Goal: Transaction & Acquisition: Purchase product/service

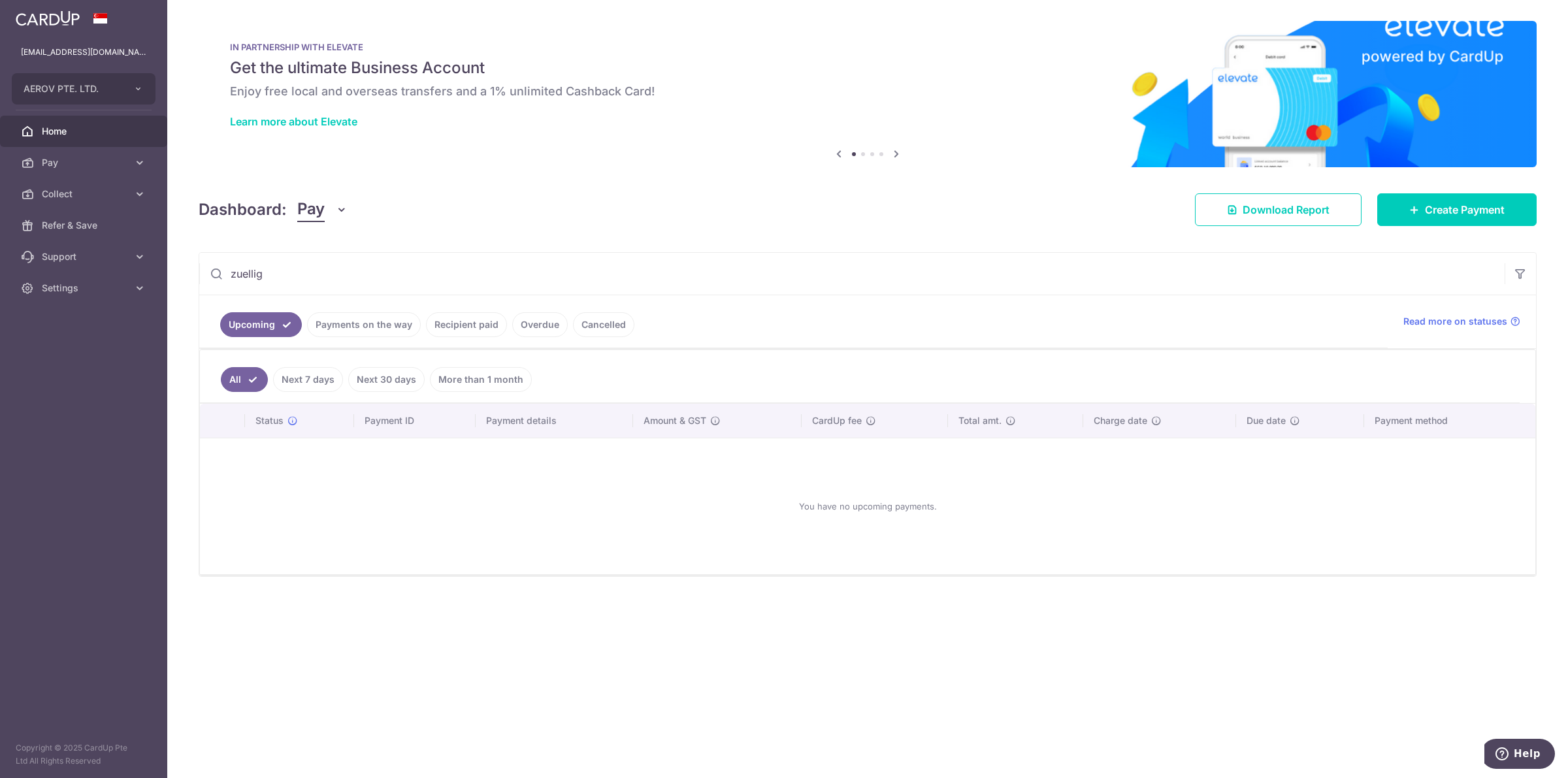
type input "zuellig"
click at [462, 326] on link "Recipient paid" at bounding box center [466, 324] width 81 height 25
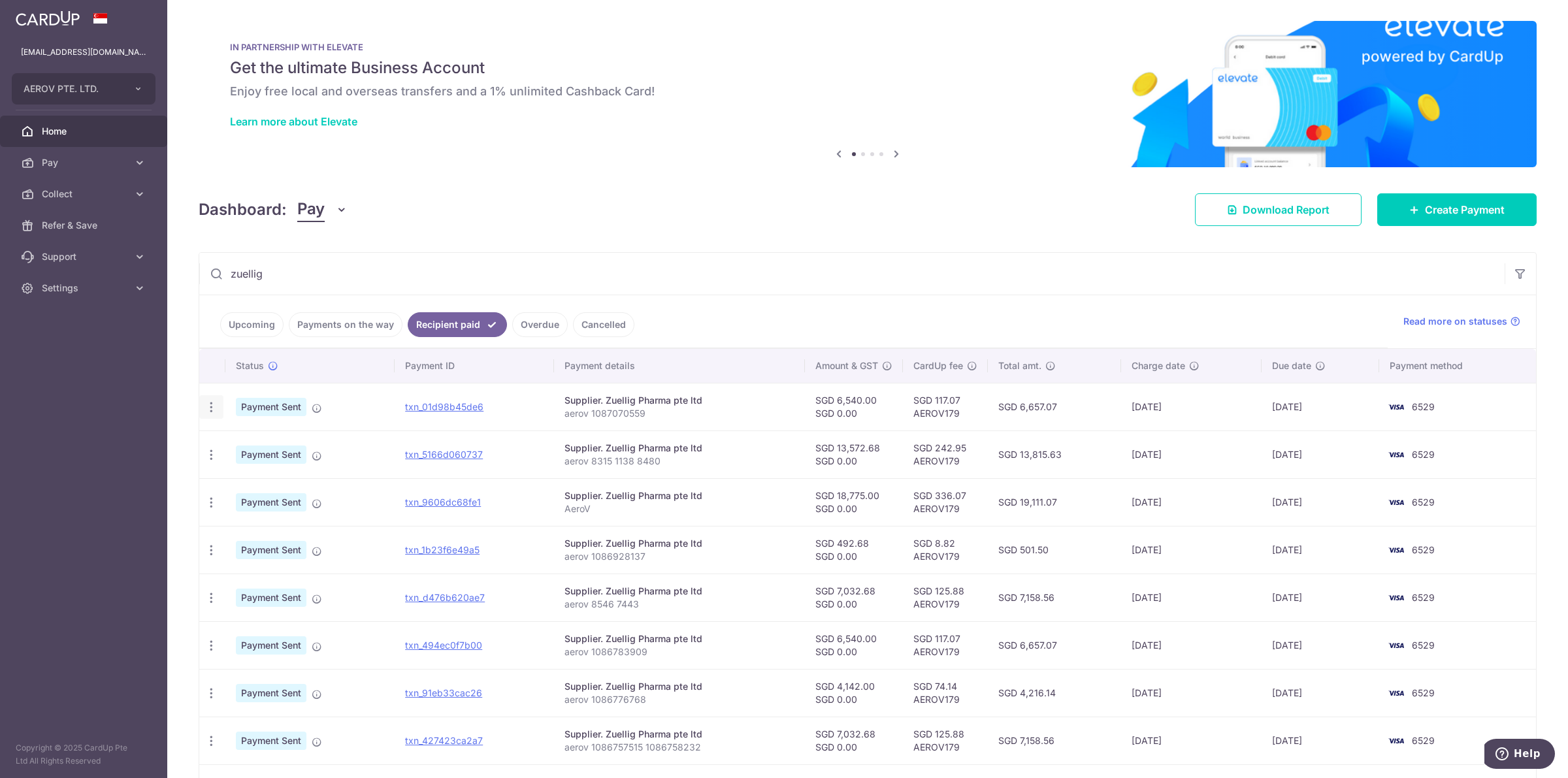
click at [213, 412] on icon "button" at bounding box center [211, 407] width 14 height 14
click at [351, 404] on td "Payment Sent" at bounding box center [310, 407] width 169 height 48
click at [438, 409] on link "txn_01d98b45de6" at bounding box center [444, 407] width 78 height 11
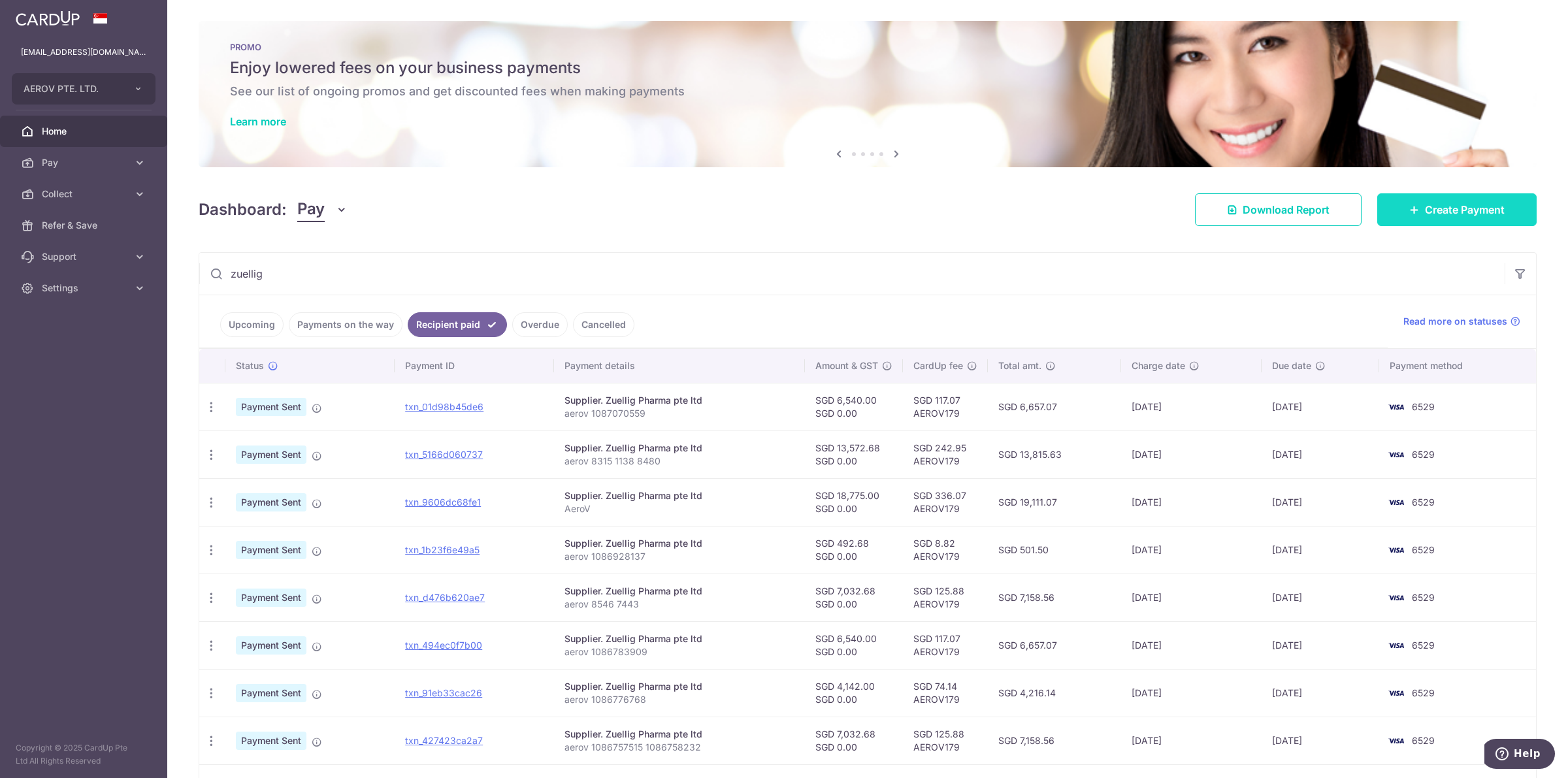
click at [1377, 210] on link "Create Payment" at bounding box center [1457, 210] width 159 height 32
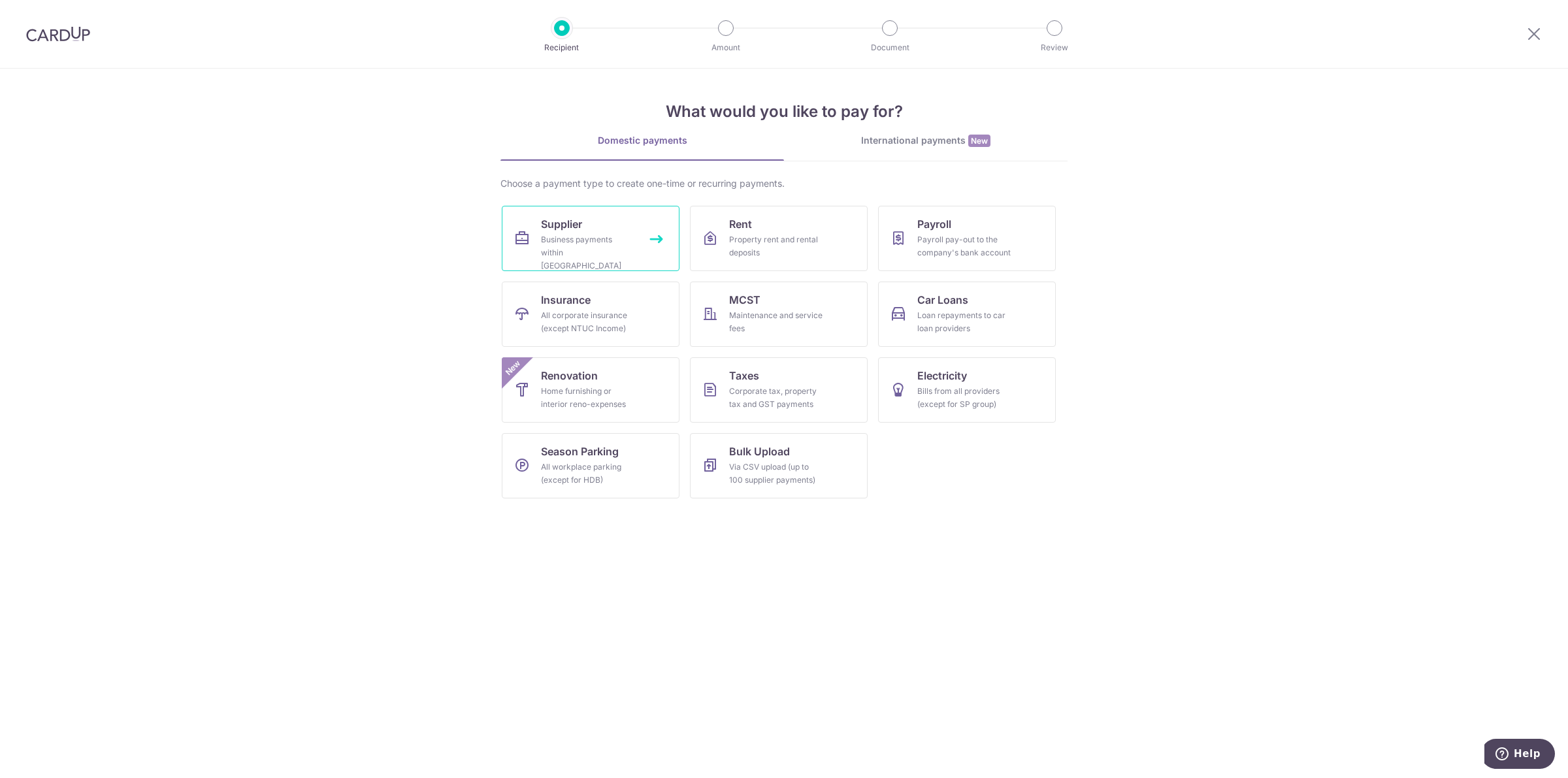
click at [634, 239] on div "Business payments within Singapore" at bounding box center [588, 253] width 94 height 39
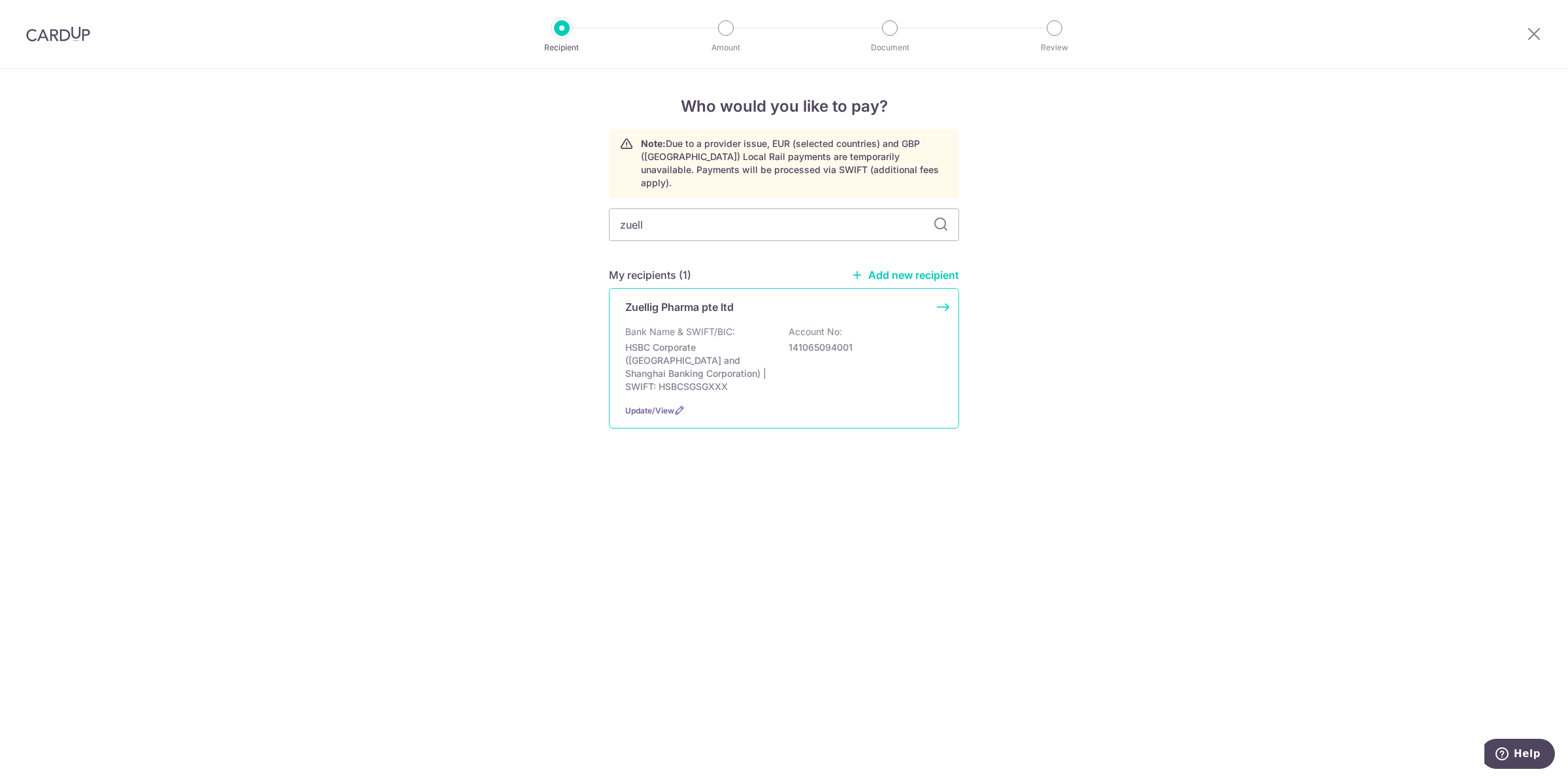
click at [725, 348] on p "HSBC Corporate (Hongkong and Shanghai Banking Corporation) | SWIFT: HSBCSGSGXXX" at bounding box center [698, 367] width 147 height 52
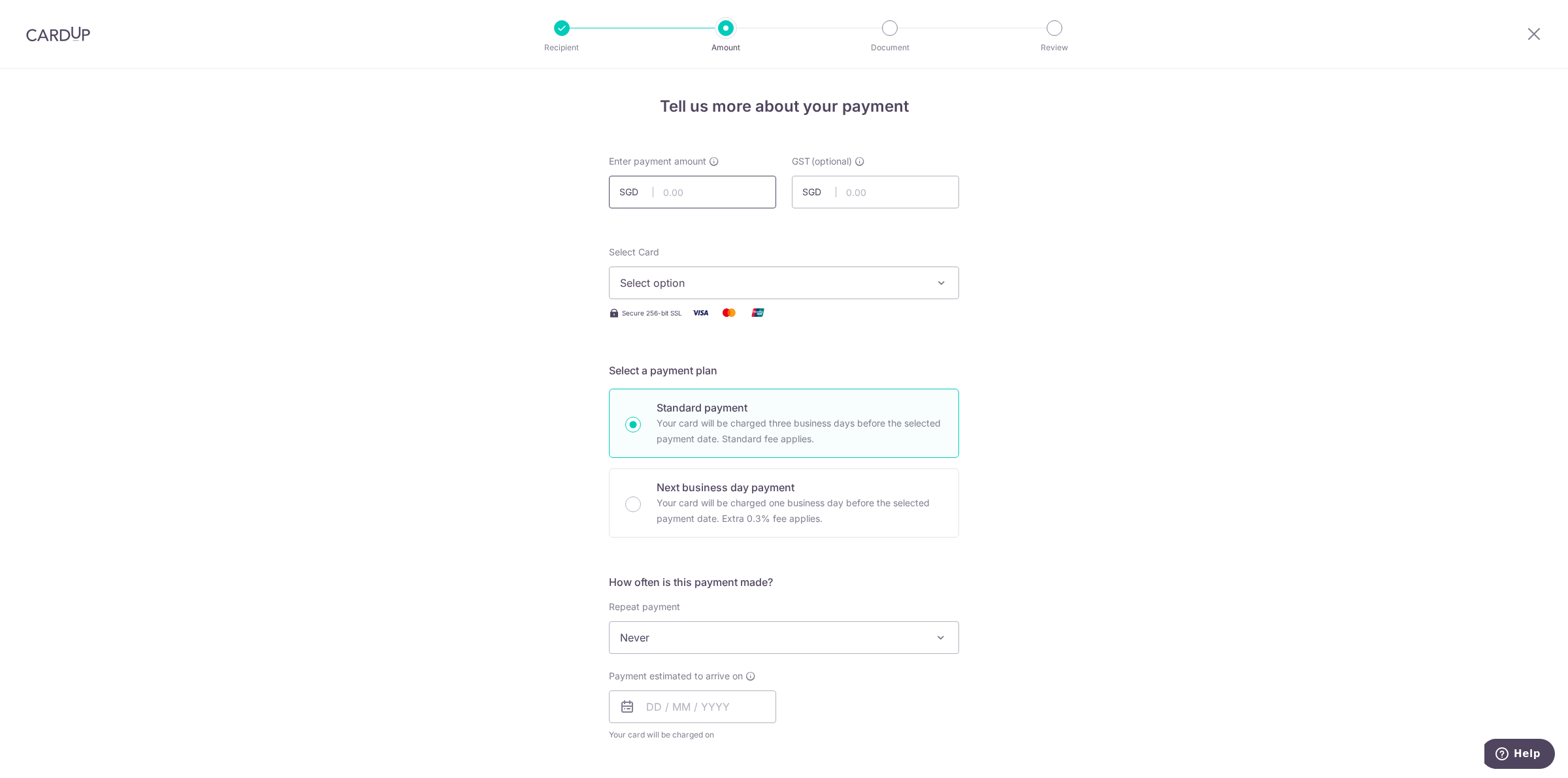
click at [677, 195] on input "text" at bounding box center [692, 192] width 167 height 32
type input "6,450.00"
click at [1086, 260] on div "Tell us more about your payment Enter payment amount SGD 6,450.00 6450.00 GST (…" at bounding box center [784, 703] width 1568 height 1269
click at [867, 283] on span "Select option" at bounding box center [772, 283] width 304 height 16
click at [869, 383] on span "**** 6529" at bounding box center [784, 377] width 328 height 16
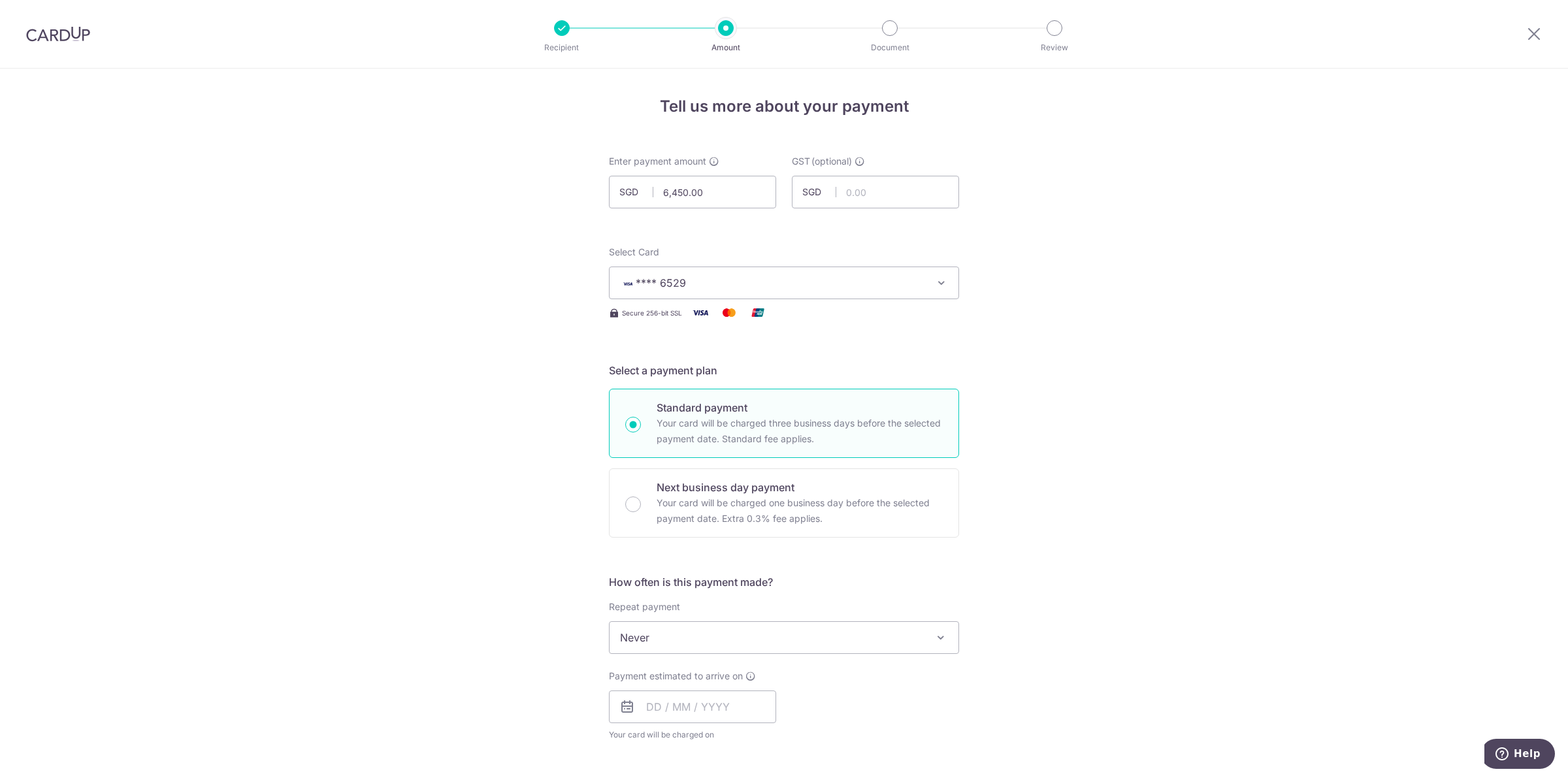
click at [1169, 399] on div "Tell us more about your payment Enter payment amount SGD 6,450.00 6450.00 GST (…" at bounding box center [784, 703] width 1568 height 1269
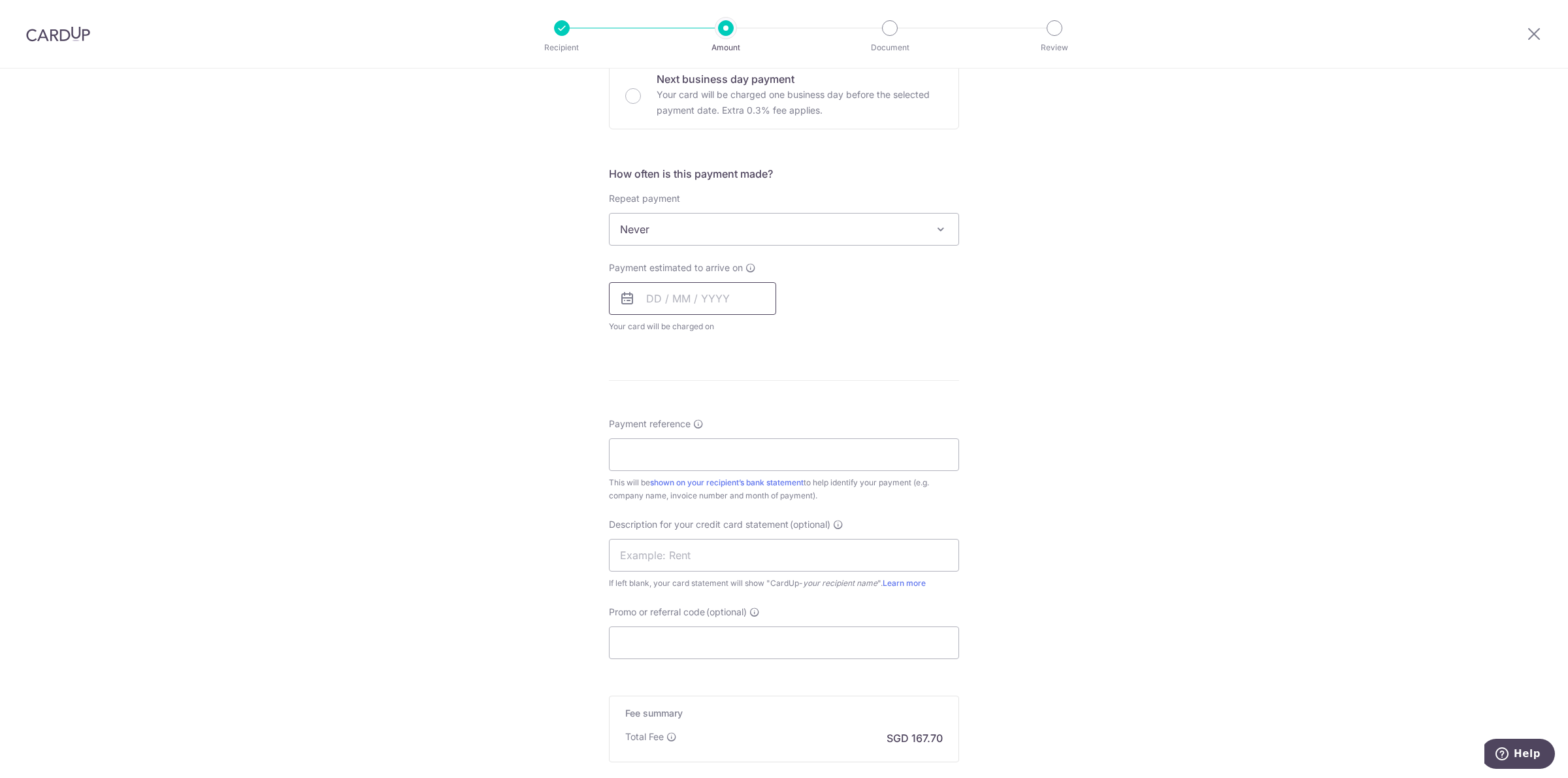
click at [677, 301] on input "text" at bounding box center [692, 298] width 167 height 32
click at [739, 417] on link "9" at bounding box center [740, 418] width 21 height 21
type input "[DATE]"
click at [996, 351] on div "Tell us more about your payment Enter payment amount SGD 6,450.00 6450.00 GST (…" at bounding box center [784, 295] width 1568 height 1269
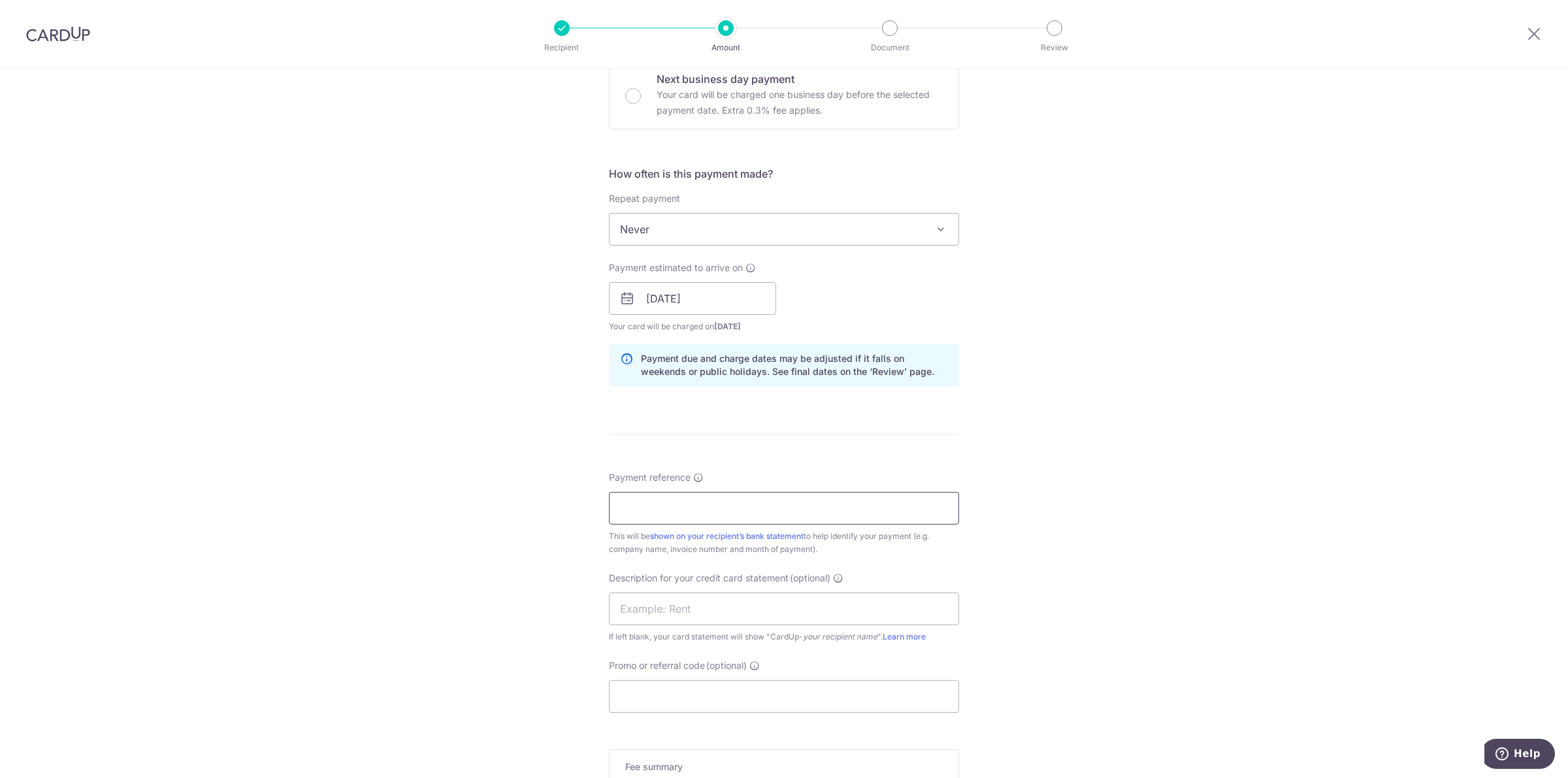
click at [802, 503] on input "Payment reference" at bounding box center [784, 508] width 350 height 32
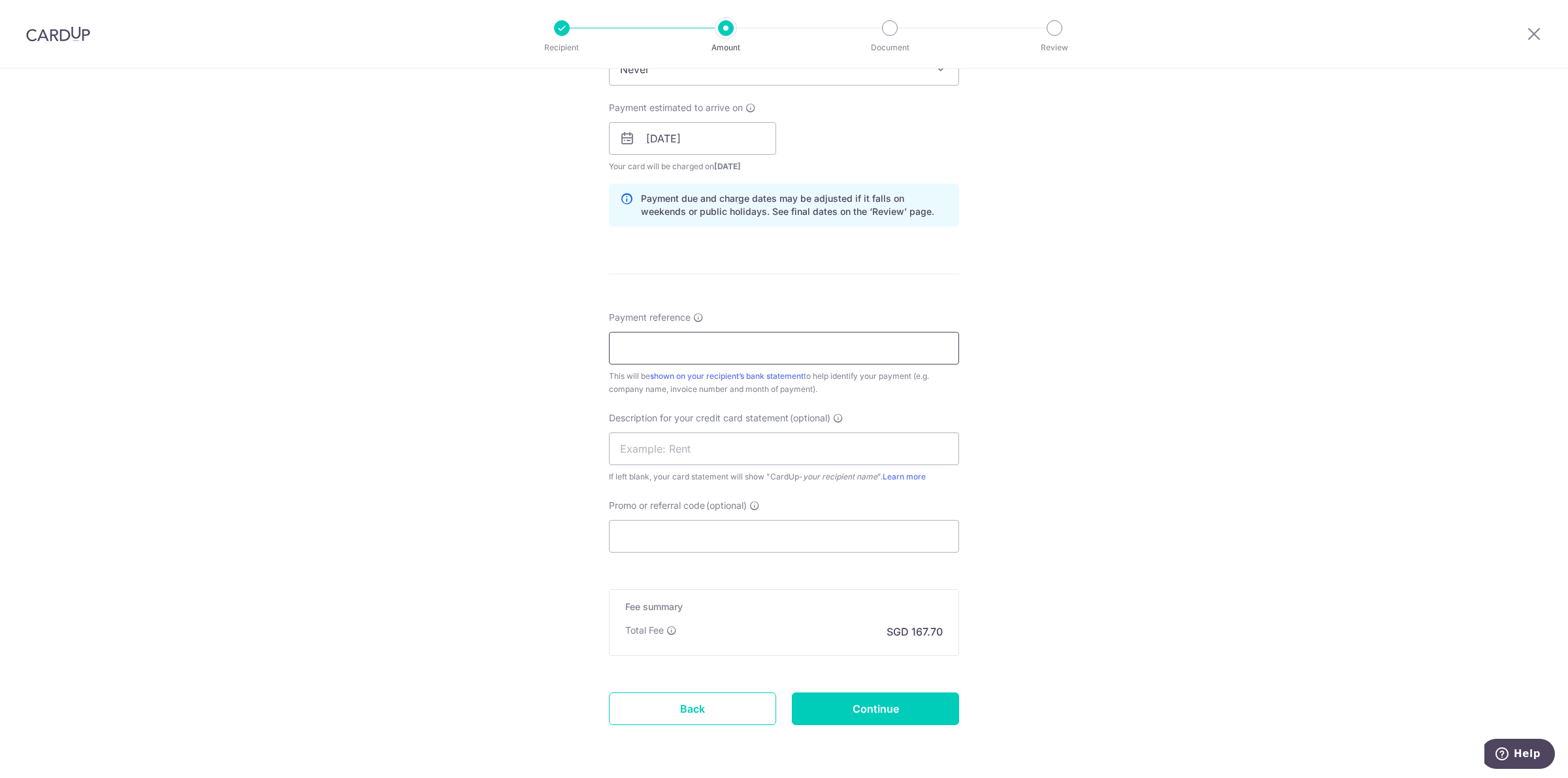
scroll to position [572, 0]
type input "aerov 1087179334"
click at [767, 443] on input "text" at bounding box center [784, 445] width 350 height 32
click at [972, 578] on div "Tell us more about your payment Enter payment amount SGD 6,450.00 6450.00 GST (…" at bounding box center [784, 159] width 1568 height 1323
click at [928, 547] on input "Promo or referral code (optional)" at bounding box center [784, 533] width 350 height 32
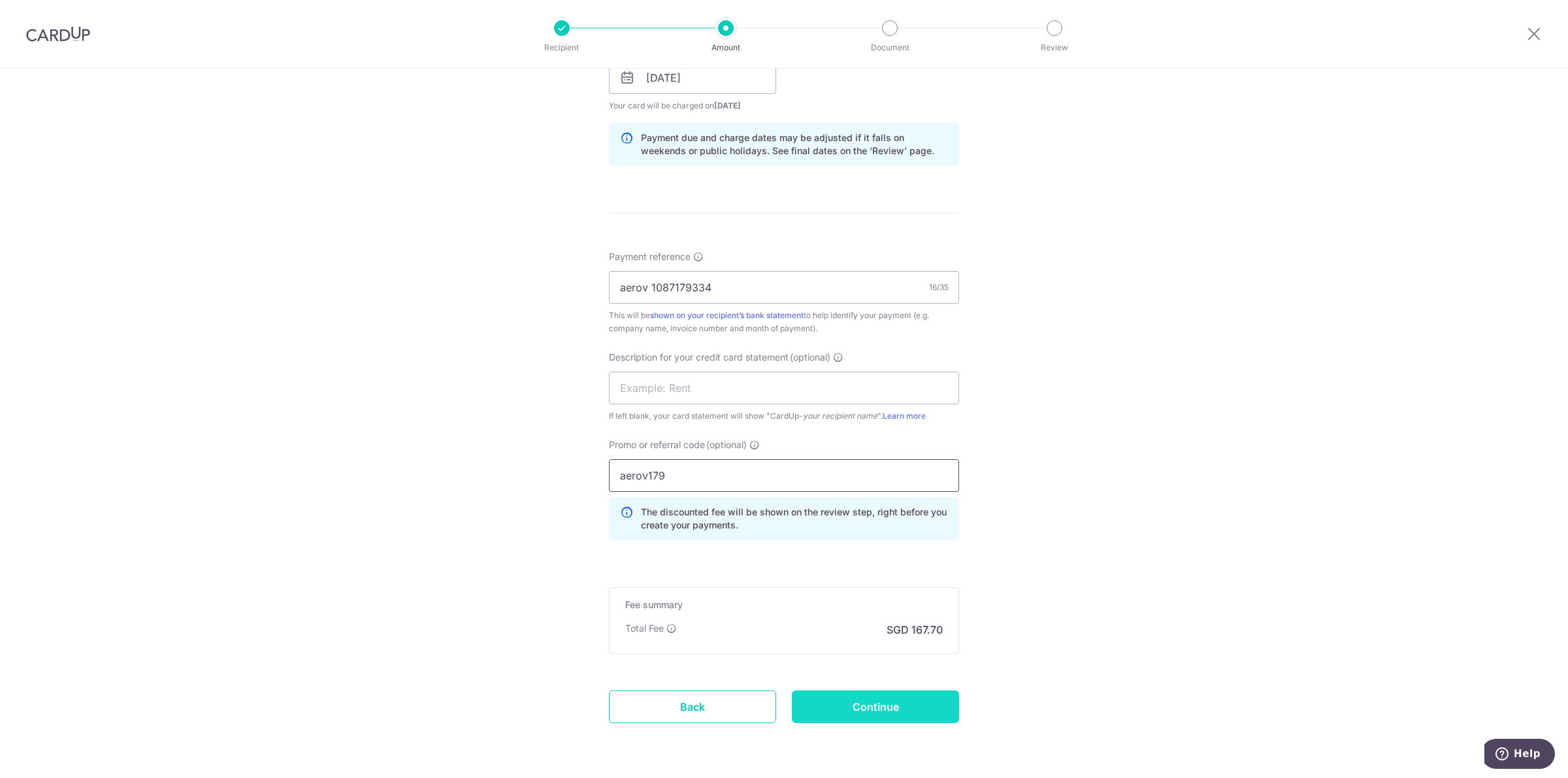
scroll to position [674, 0]
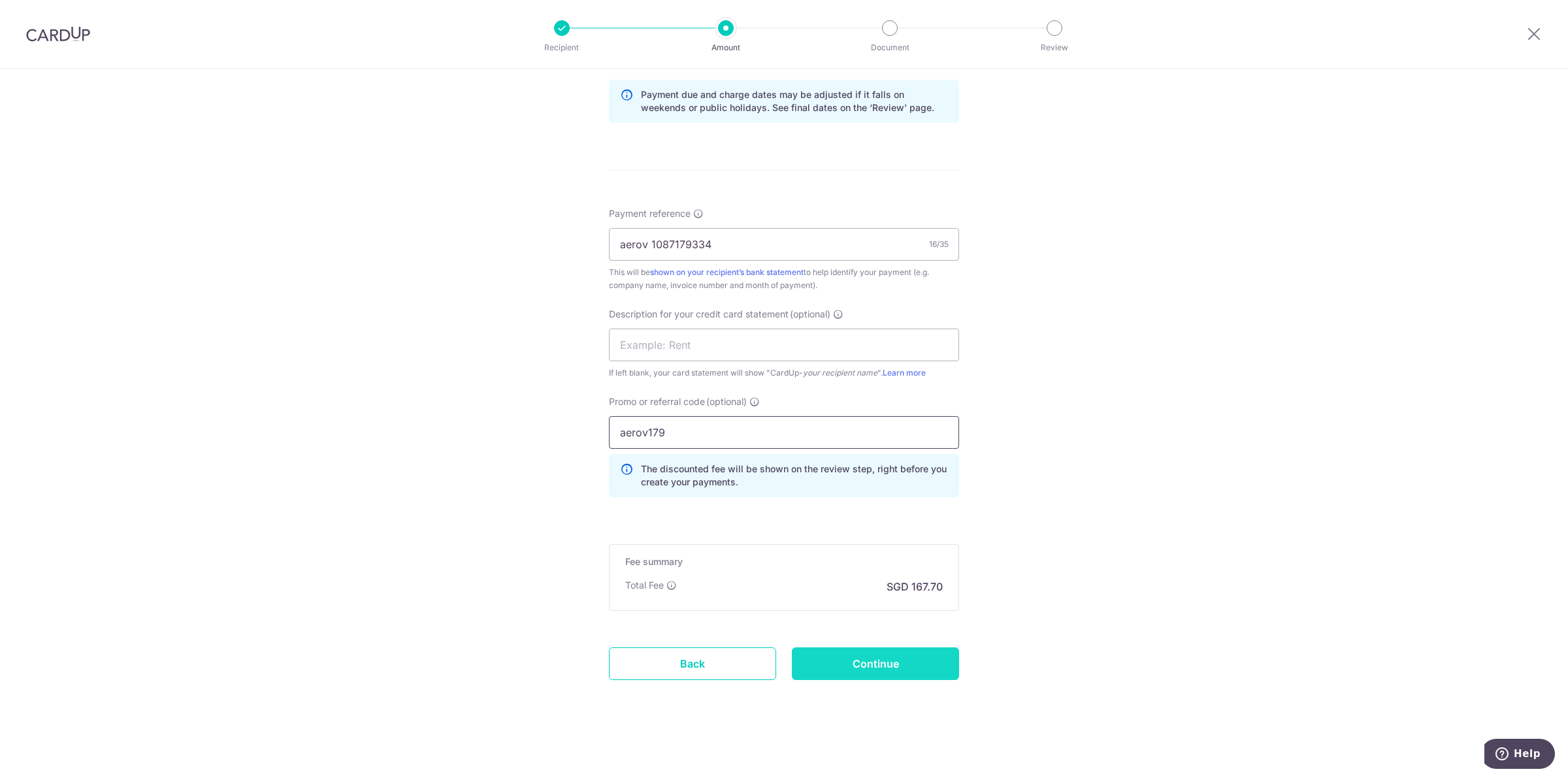
type input "aerov179"
click at [895, 650] on input "Continue" at bounding box center [876, 663] width 167 height 32
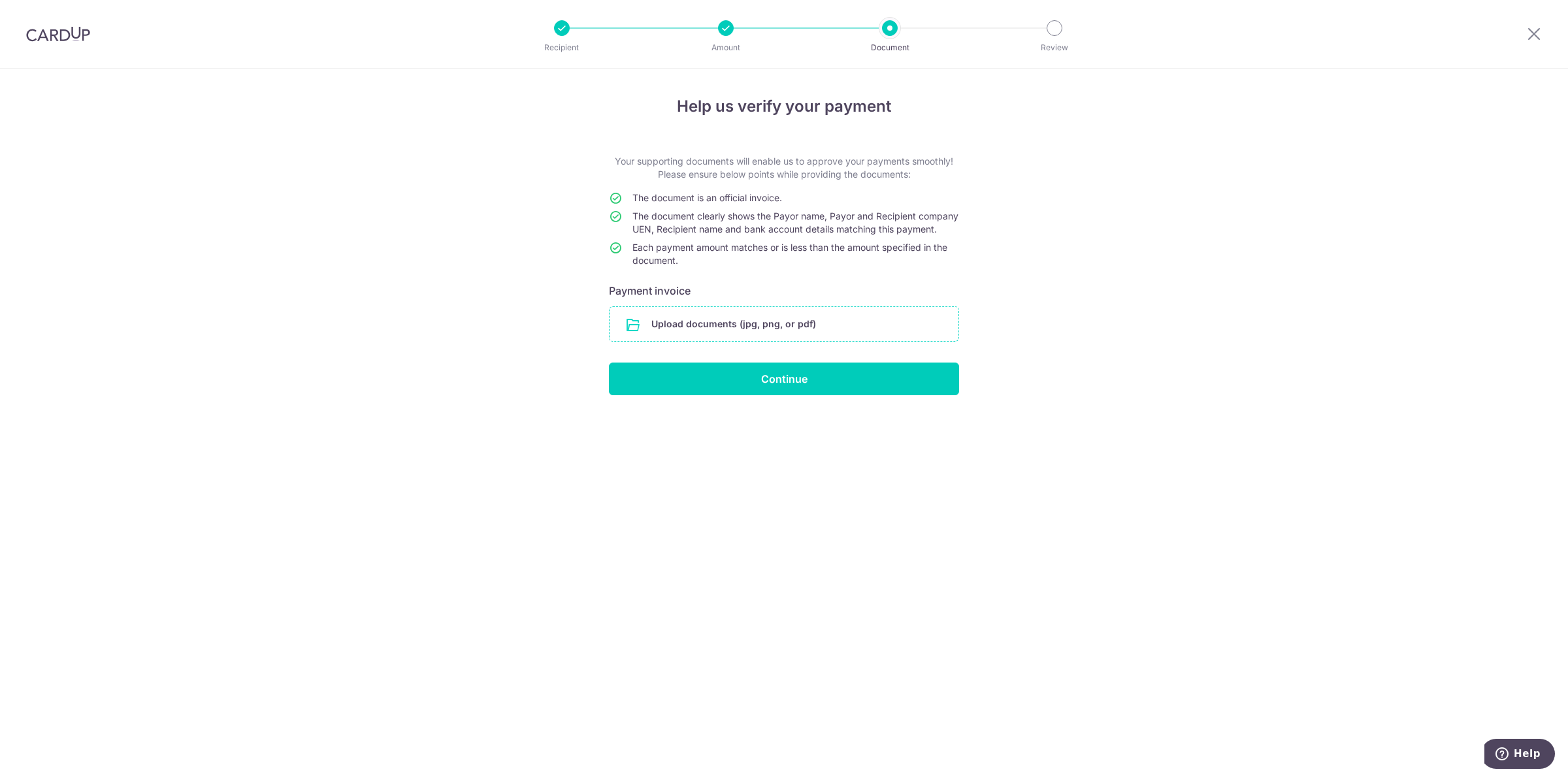
drag, startPoint x: 1041, startPoint y: 348, endPoint x: 907, endPoint y: 344, distance: 134.1
click at [1041, 348] on div "Help us verify your payment Your supporting documents will enable us to approve…" at bounding box center [784, 423] width 1568 height 710
click at [825, 341] on input "file" at bounding box center [784, 324] width 349 height 34
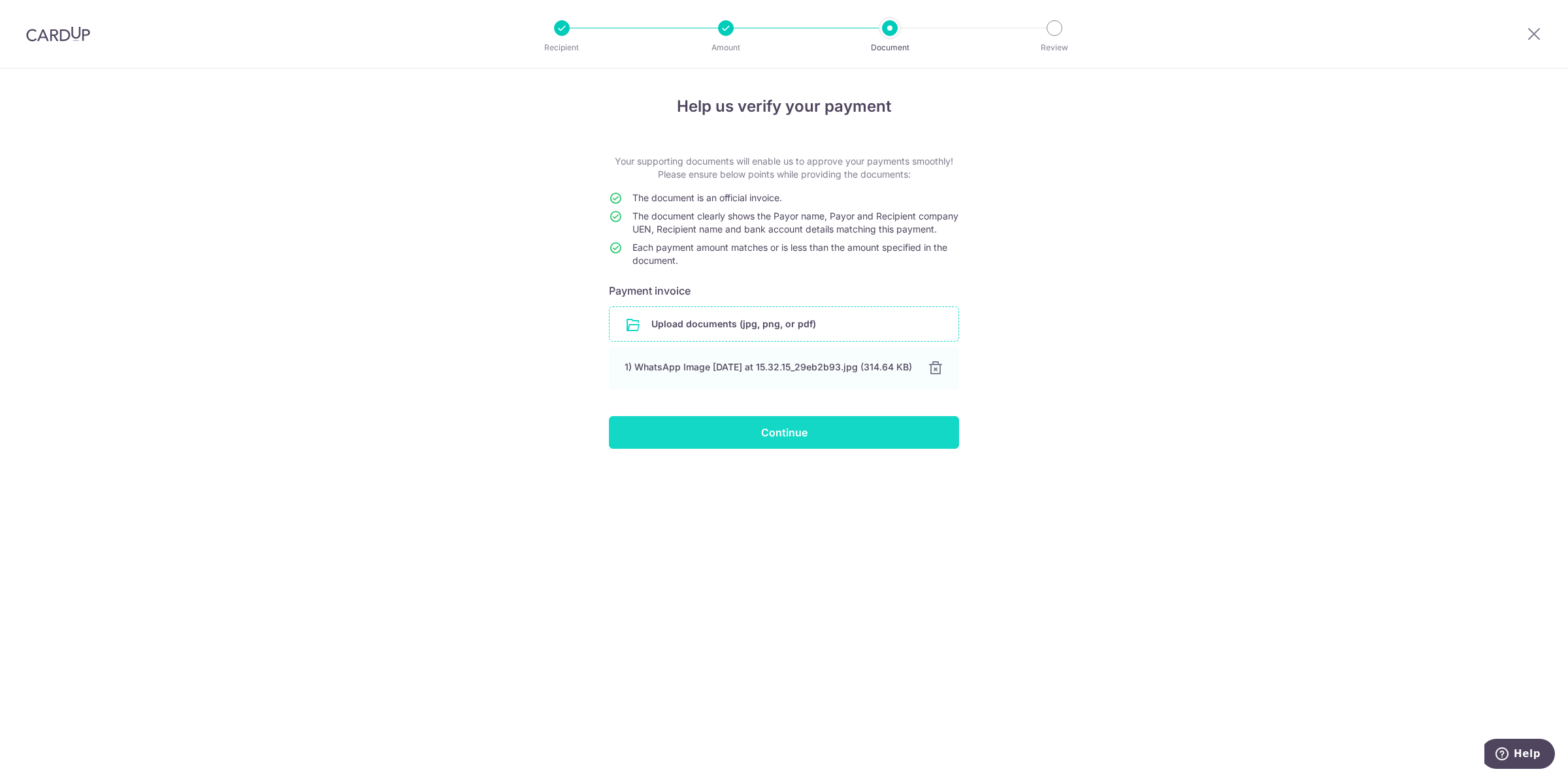
click at [786, 449] on input "Continue" at bounding box center [784, 432] width 350 height 32
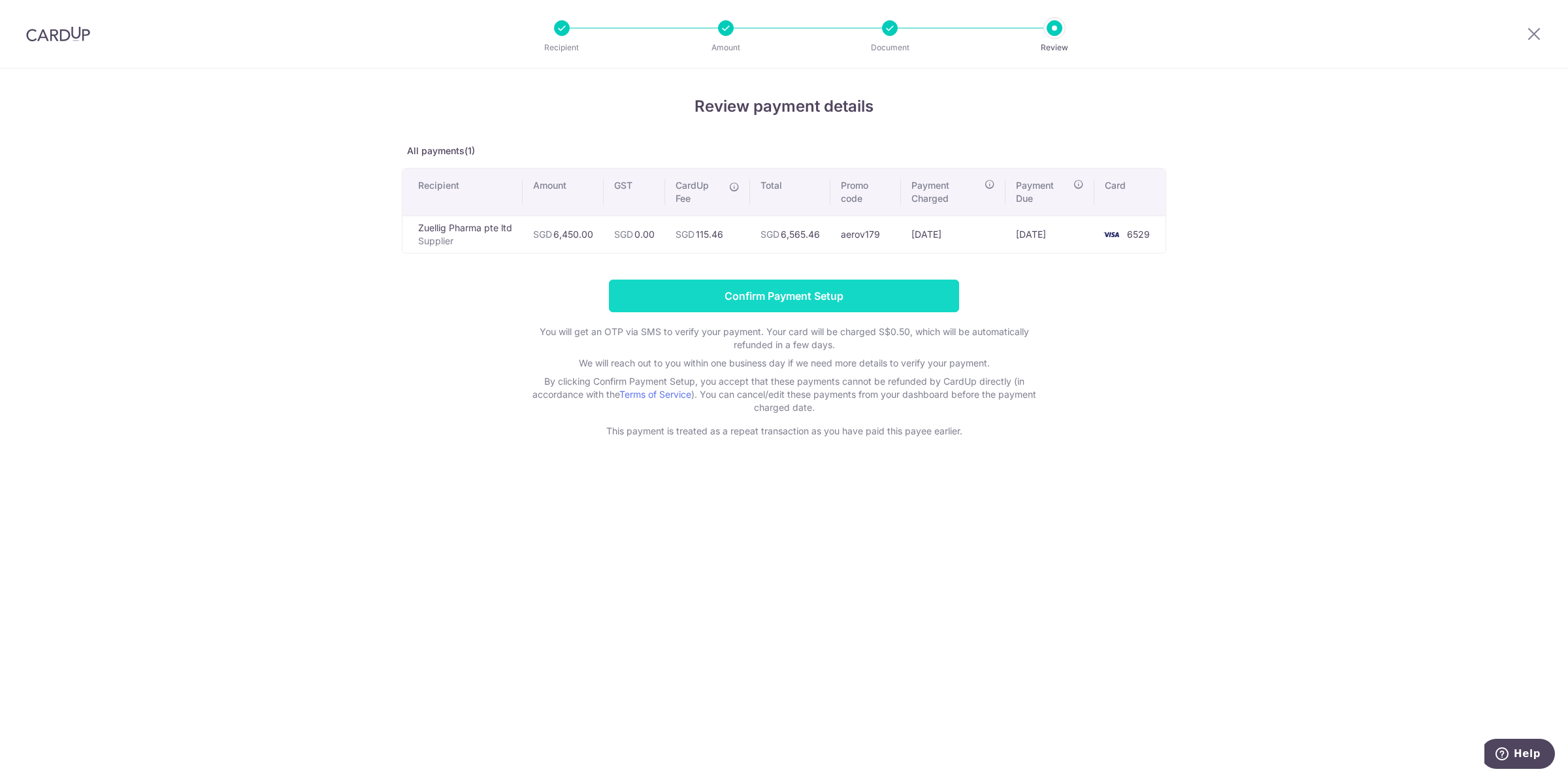
click at [693, 284] on input "Confirm Payment Setup" at bounding box center [784, 296] width 350 height 32
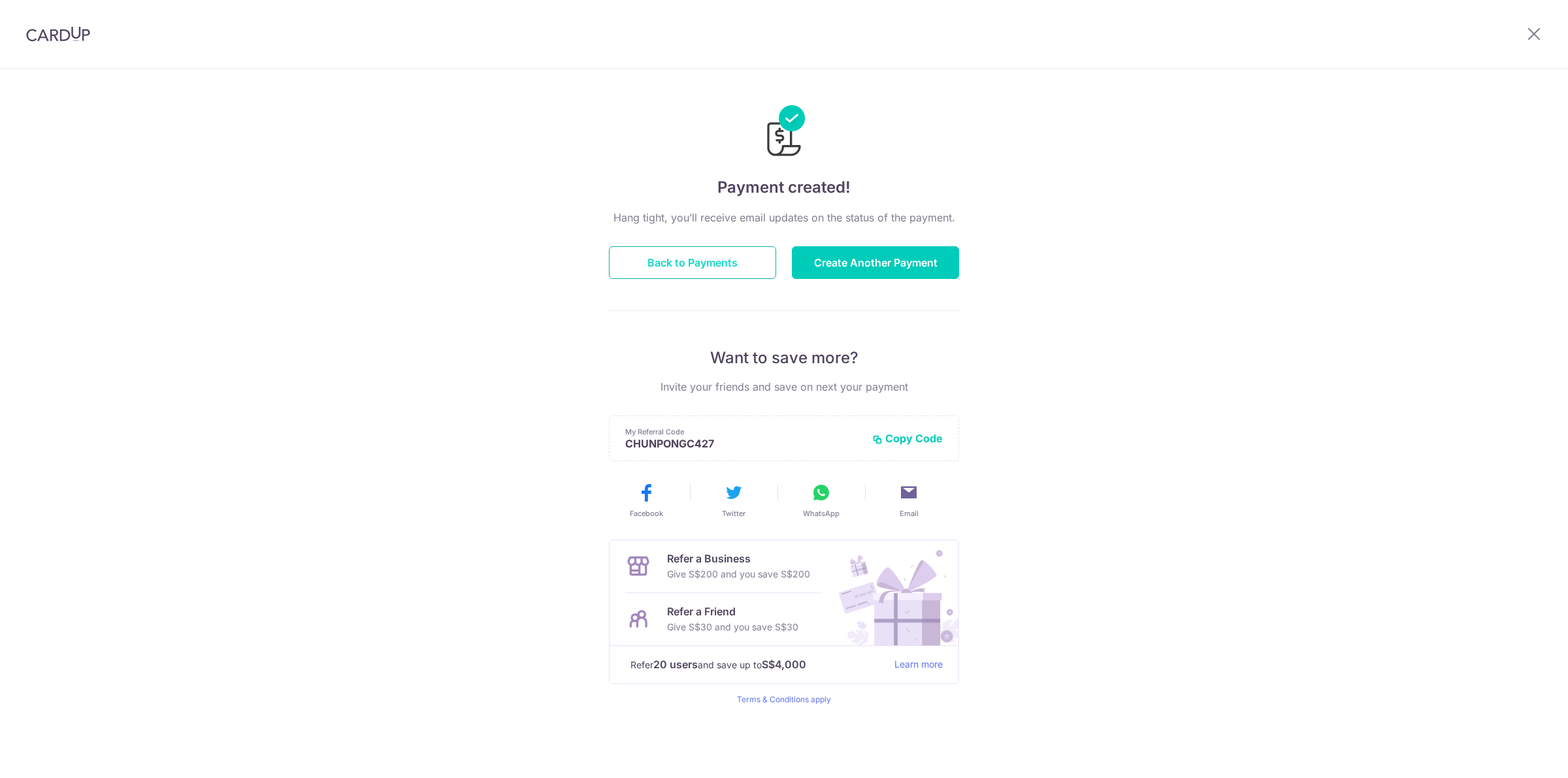
click at [714, 252] on button "Back to Payments" at bounding box center [692, 262] width 167 height 32
